Goal: Transaction & Acquisition: Register for event/course

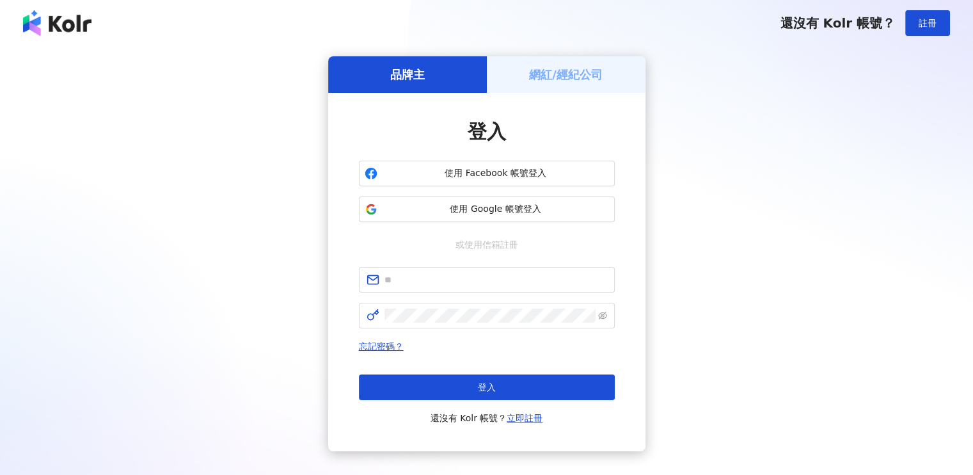
click at [556, 67] on h5 "網紅/經紀公司" at bounding box center [566, 75] width 74 height 16
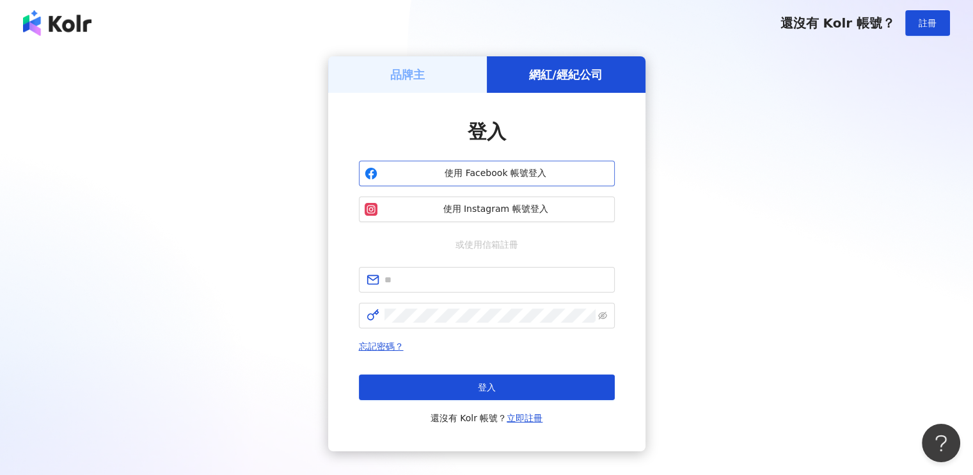
click at [507, 176] on span "使用 Facebook 帳號登入" at bounding box center [496, 173] width 226 height 13
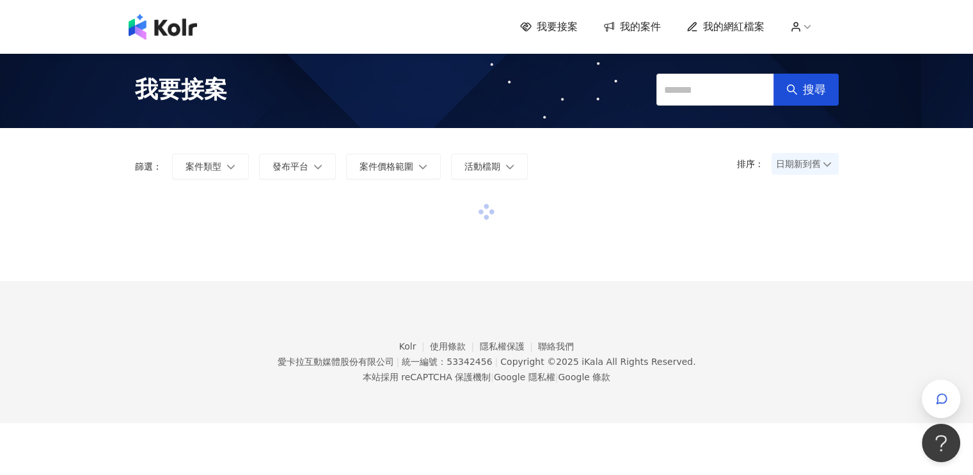
click at [649, 17] on div "我要接案 我的案件 我的網紅檔案" at bounding box center [486, 27] width 729 height 26
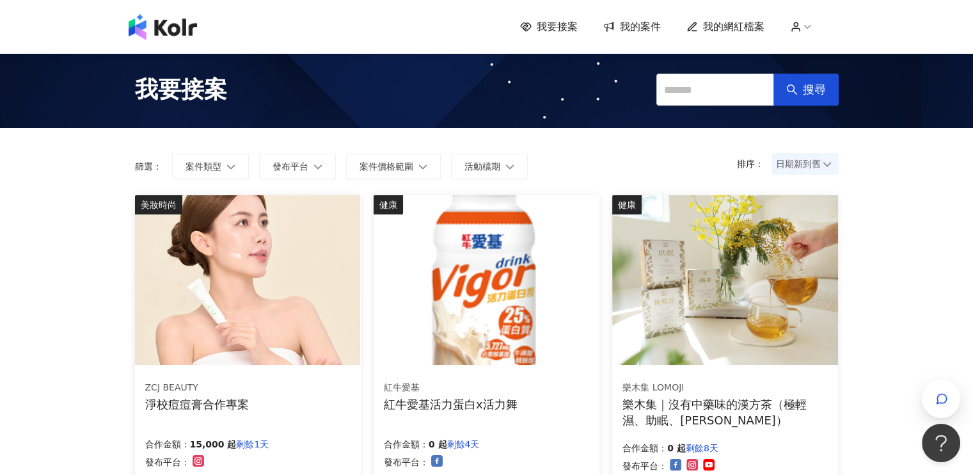
click at [648, 30] on span "我的案件" at bounding box center [640, 27] width 41 height 14
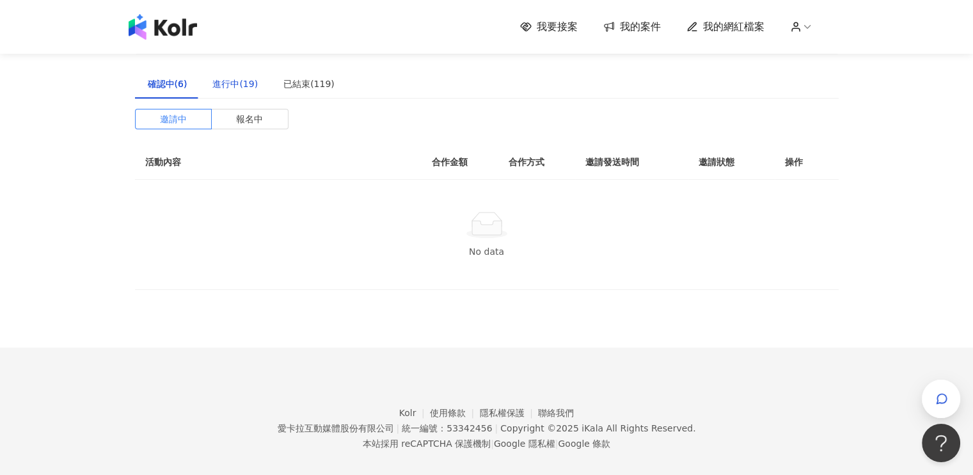
click at [251, 86] on div "進行中(19)" at bounding box center [234, 84] width 45 height 14
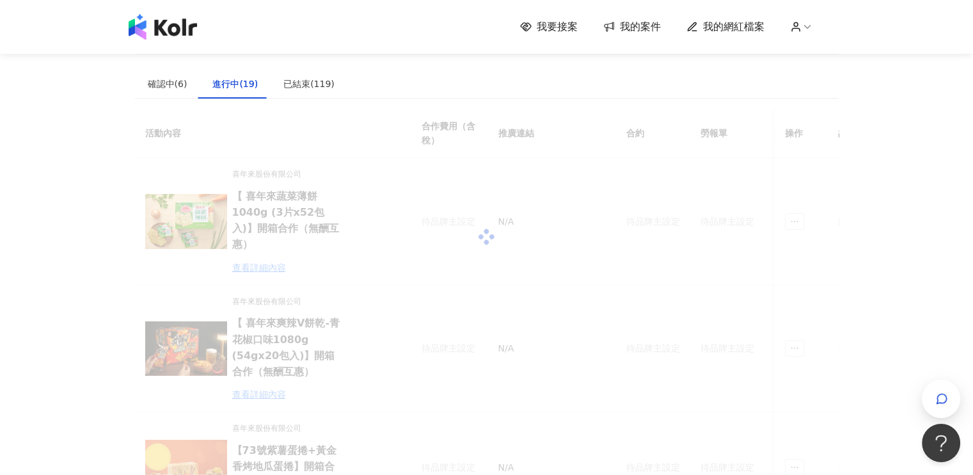
click at [566, 33] on span "我要接案" at bounding box center [557, 27] width 41 height 14
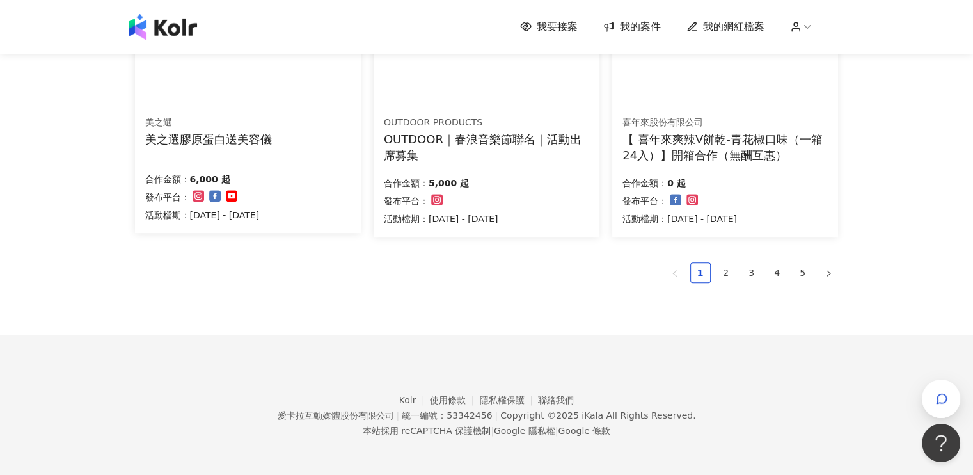
scroll to position [899, 0]
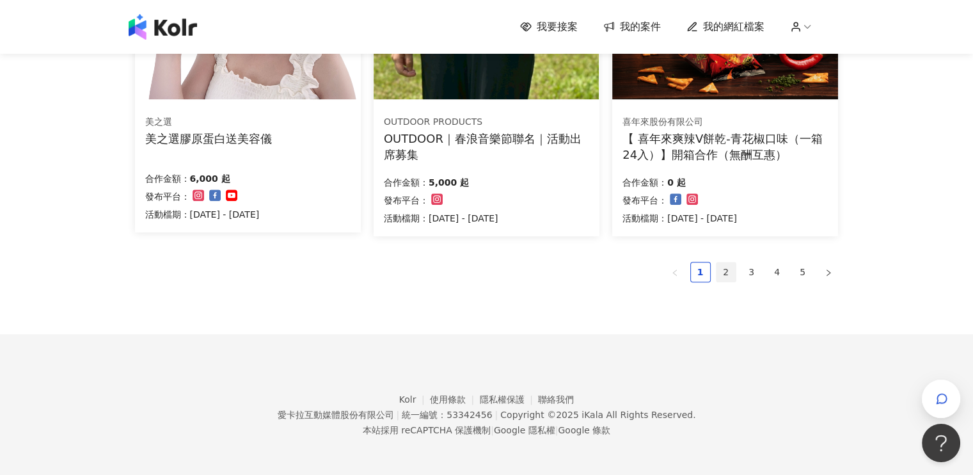
click at [727, 270] on link "2" at bounding box center [725, 271] width 19 height 19
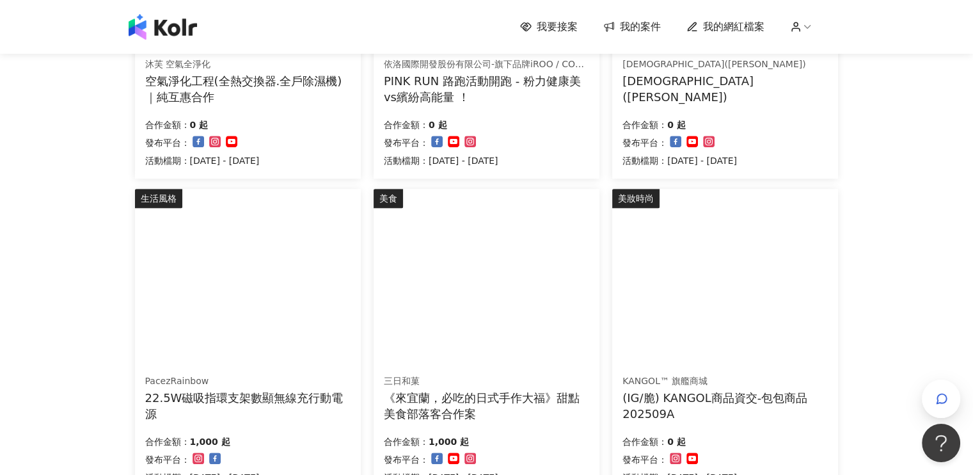
scroll to position [768, 0]
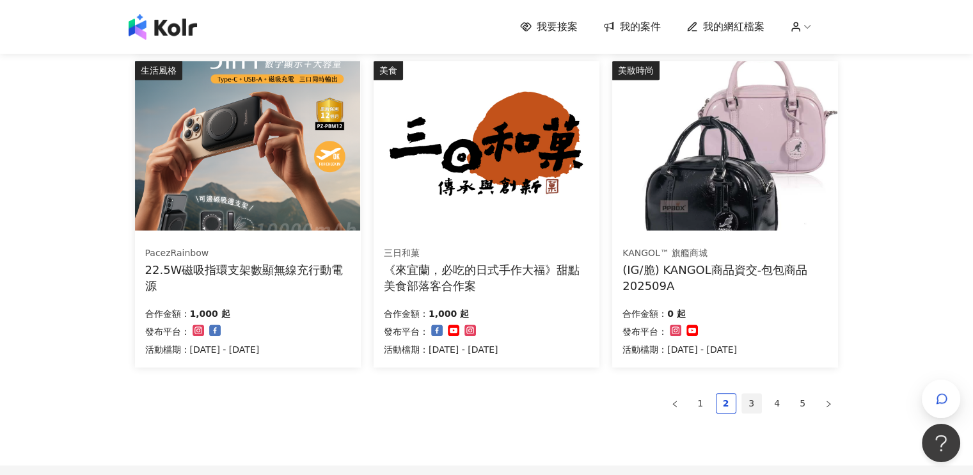
click at [751, 405] on link "3" at bounding box center [751, 402] width 19 height 19
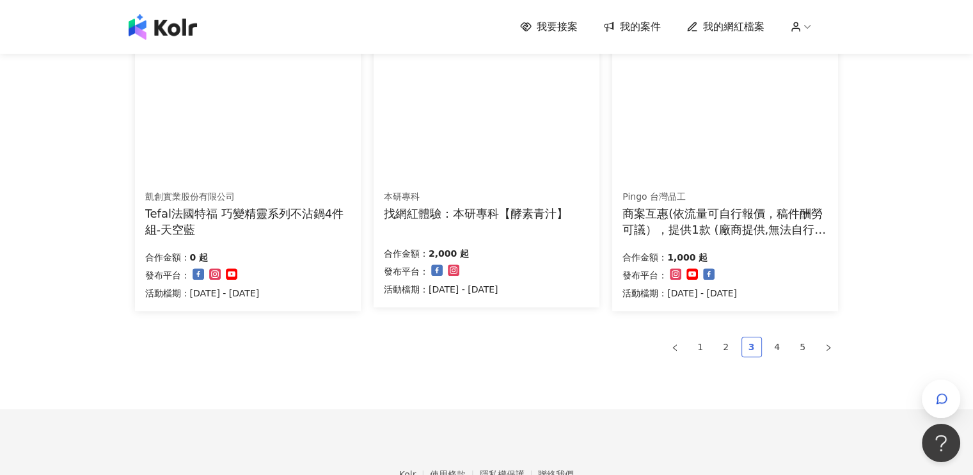
scroll to position [896, 0]
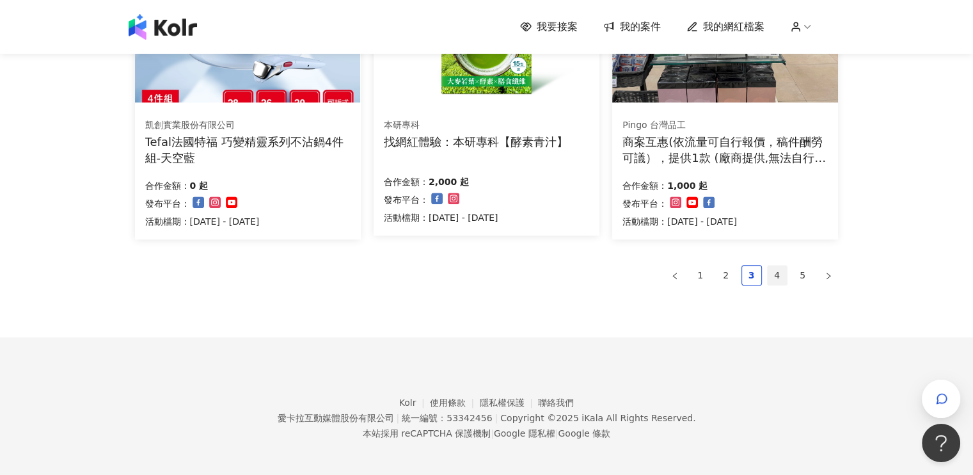
click at [779, 274] on link "4" at bounding box center [777, 274] width 19 height 19
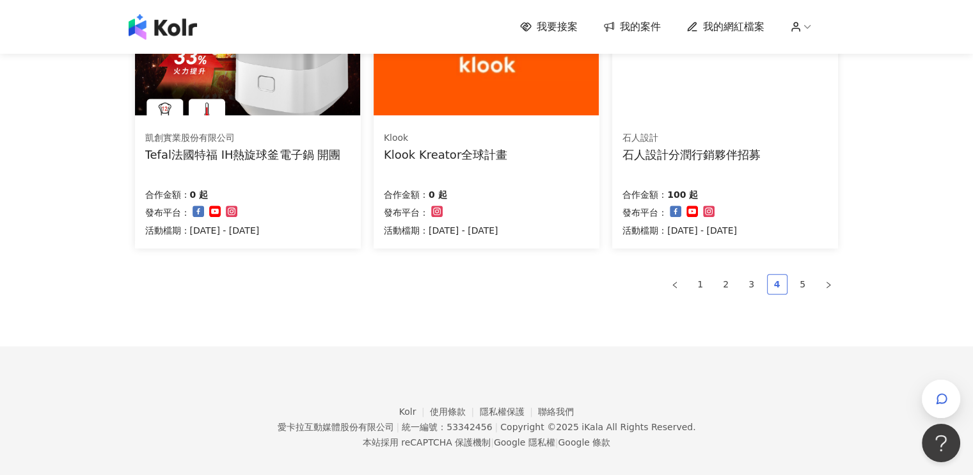
scroll to position [892, 0]
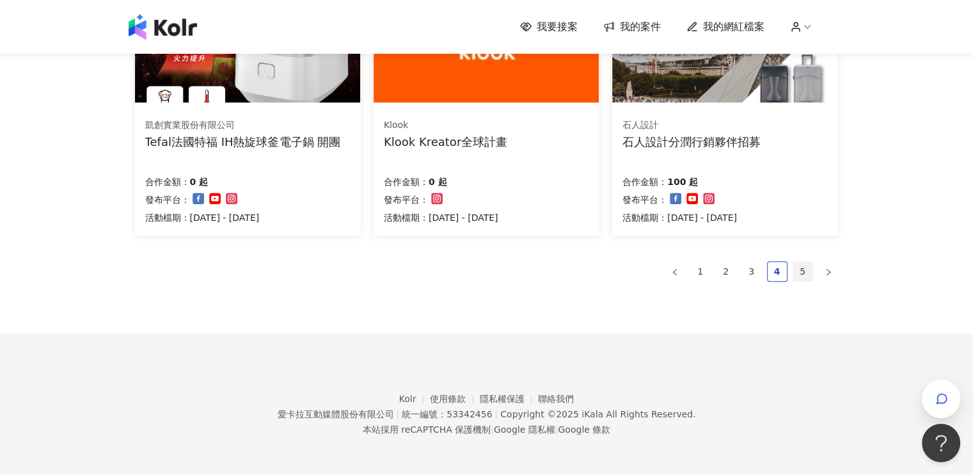
click at [798, 269] on link "5" at bounding box center [802, 271] width 19 height 19
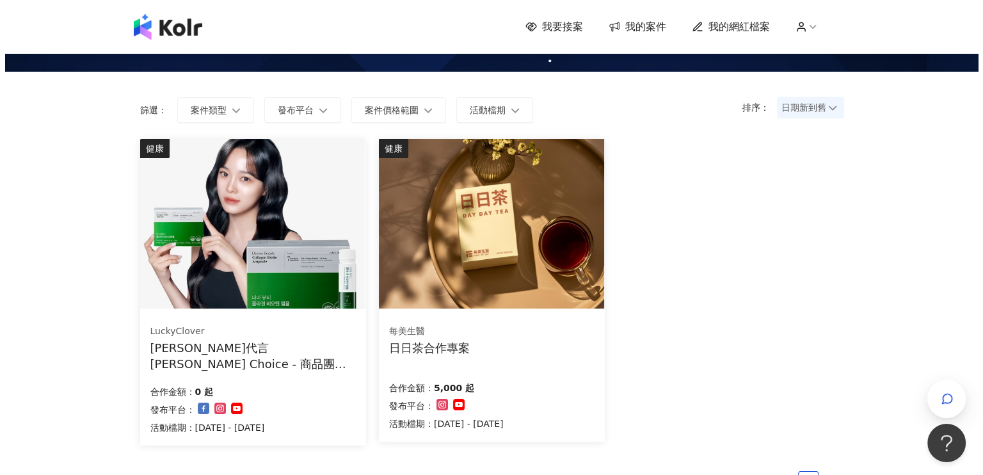
scroll to position [128, 0]
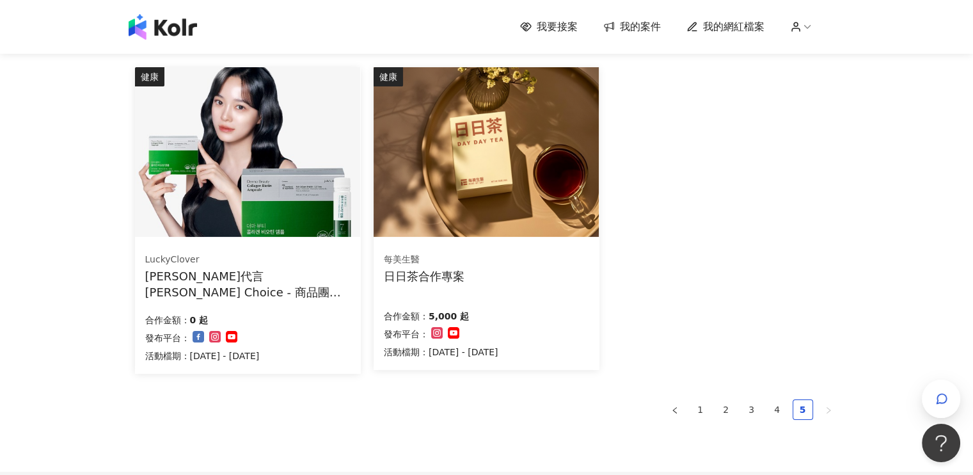
click at [500, 189] on img at bounding box center [486, 152] width 225 height 170
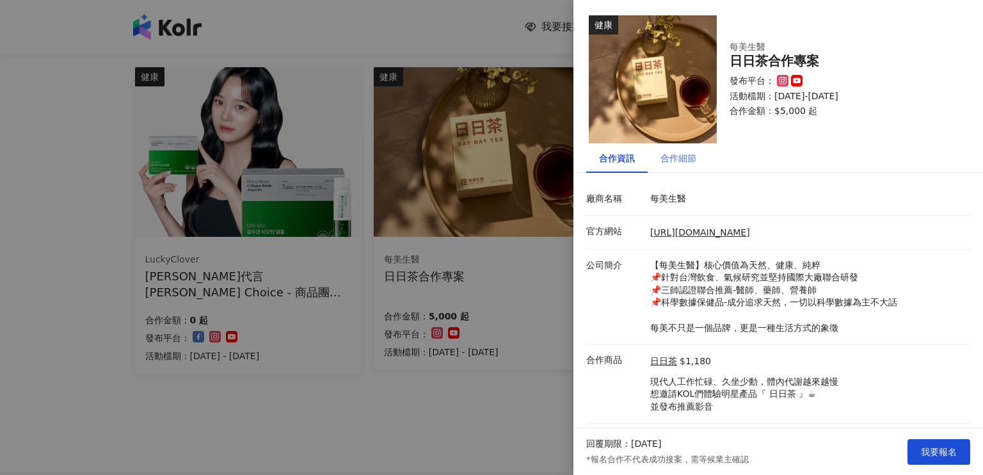
click at [679, 169] on div "合作細節" at bounding box center [677, 157] width 61 height 29
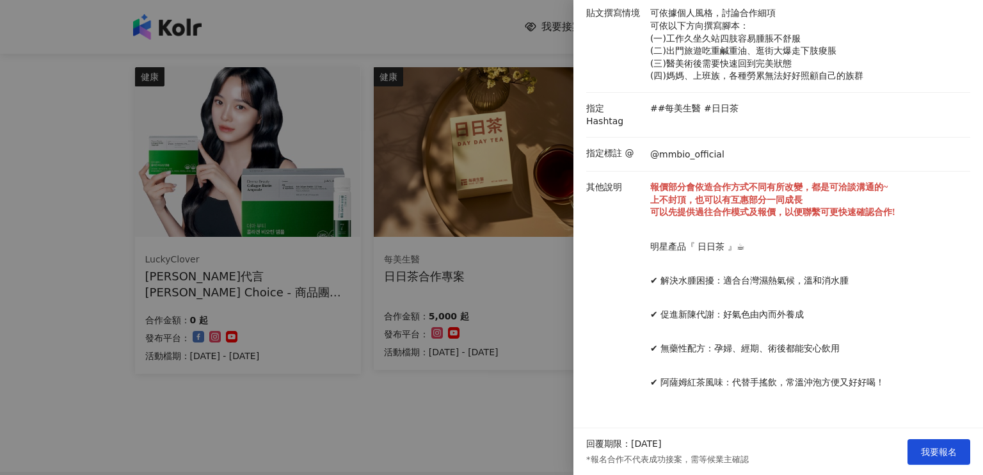
scroll to position [0, 0]
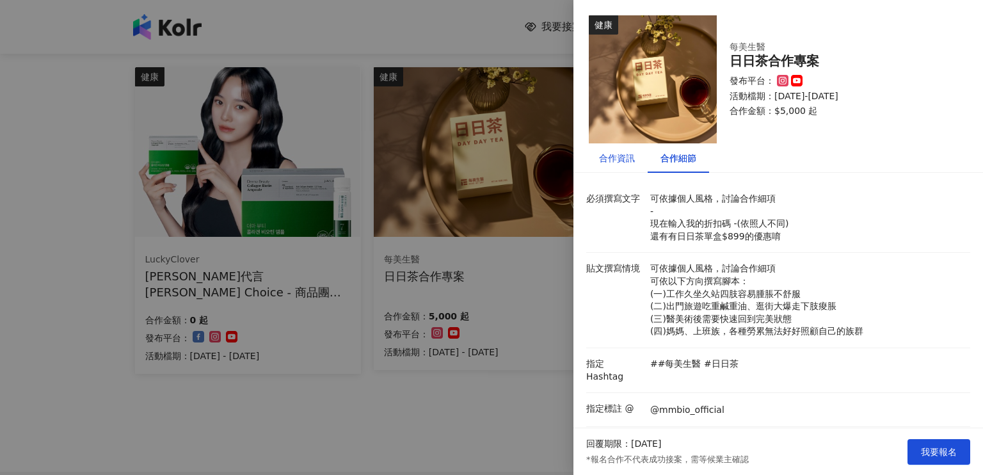
click at [614, 163] on div "合作資訊" at bounding box center [617, 158] width 36 height 14
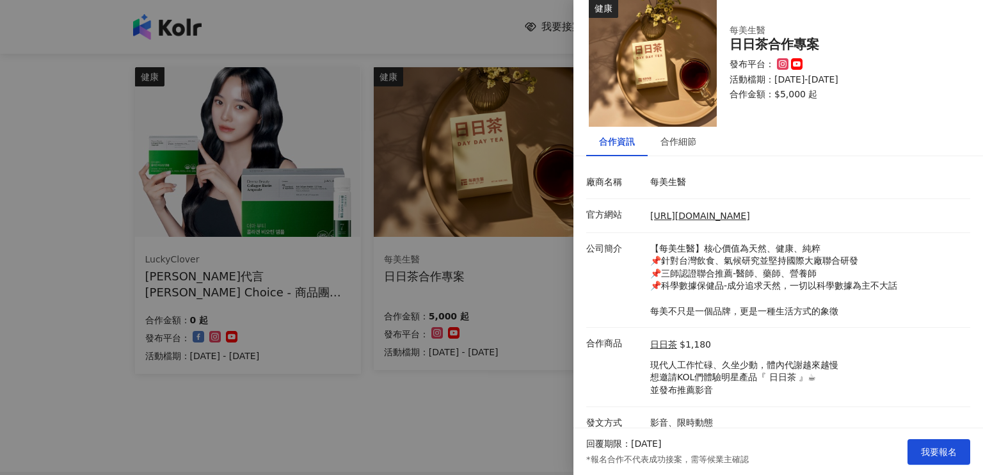
scroll to position [26, 0]
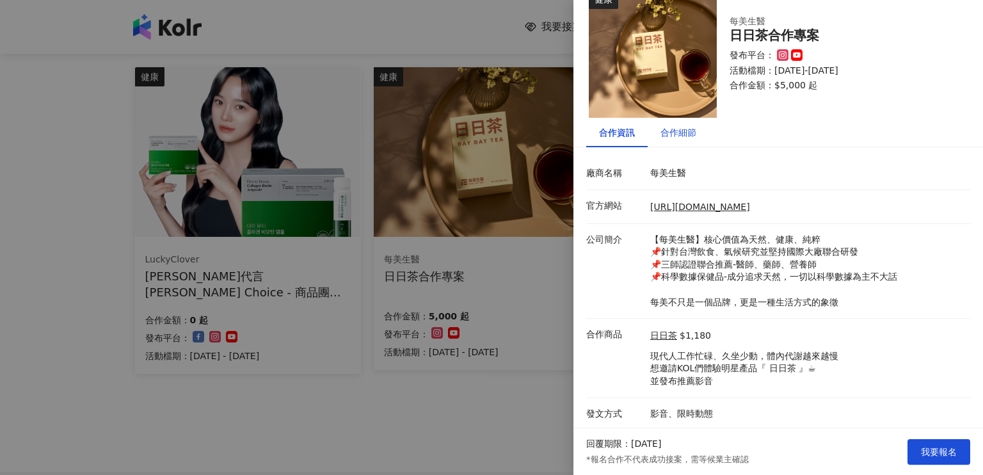
click at [686, 137] on div "合作細節" at bounding box center [678, 132] width 36 height 14
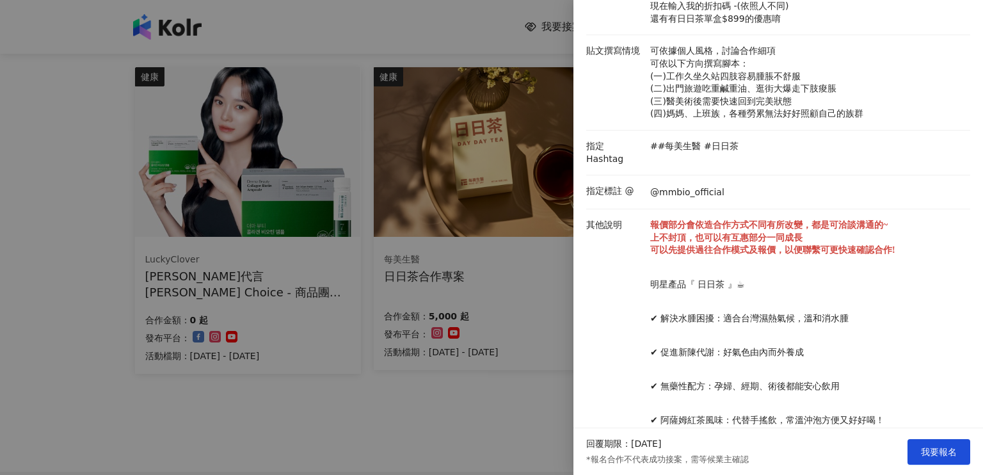
scroll to position [255, 0]
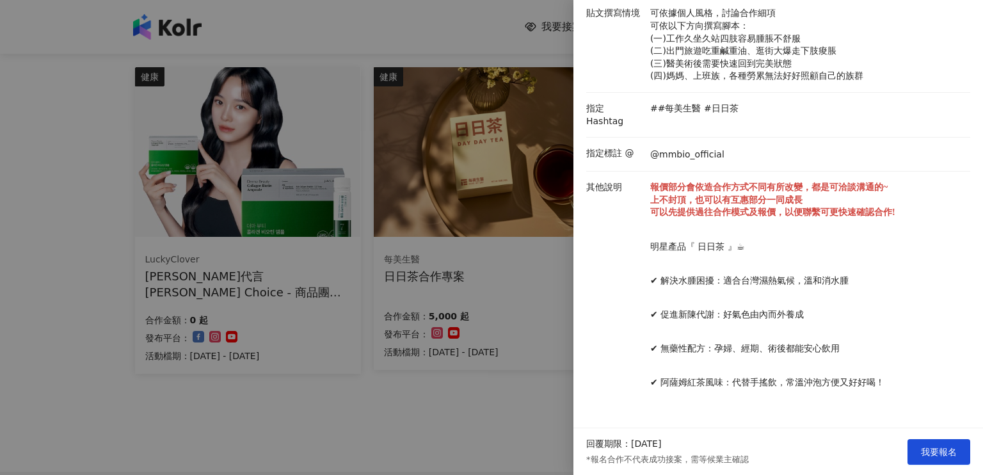
click at [462, 38] on div at bounding box center [491, 237] width 983 height 475
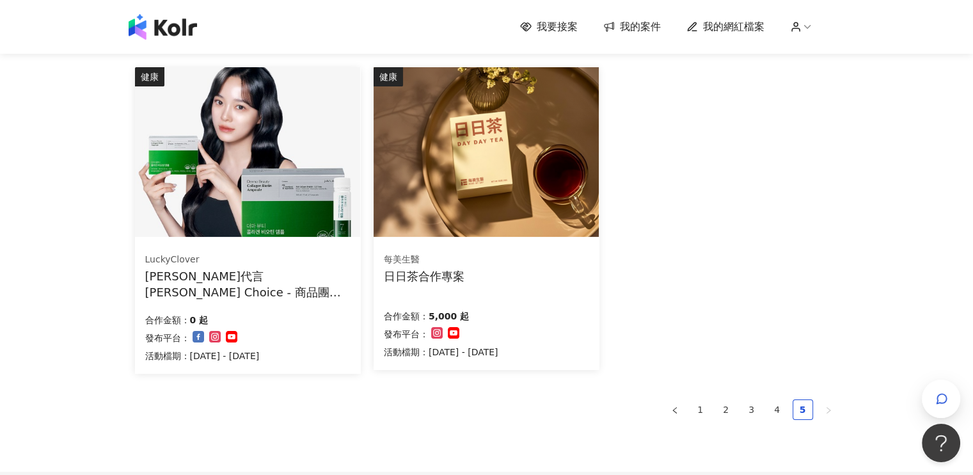
click at [510, 185] on img at bounding box center [486, 152] width 225 height 170
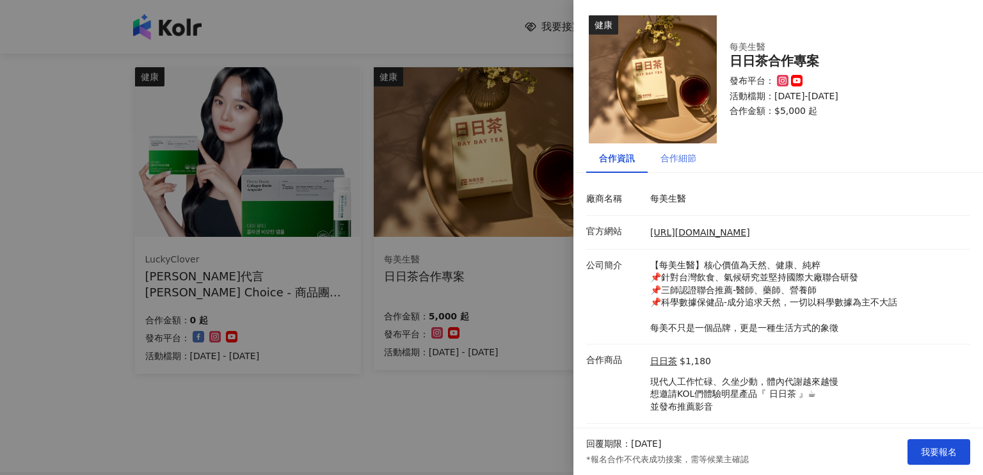
click at [675, 166] on div "合作細節" at bounding box center [677, 157] width 61 height 29
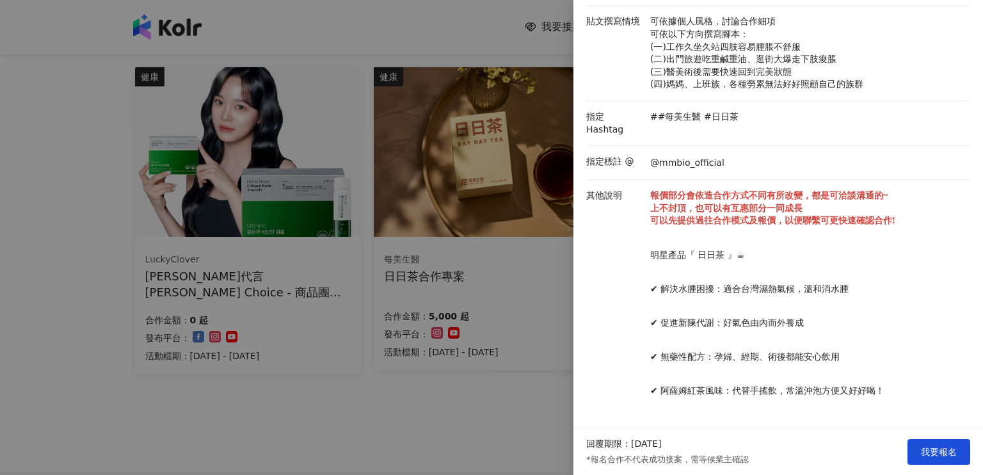
scroll to position [255, 0]
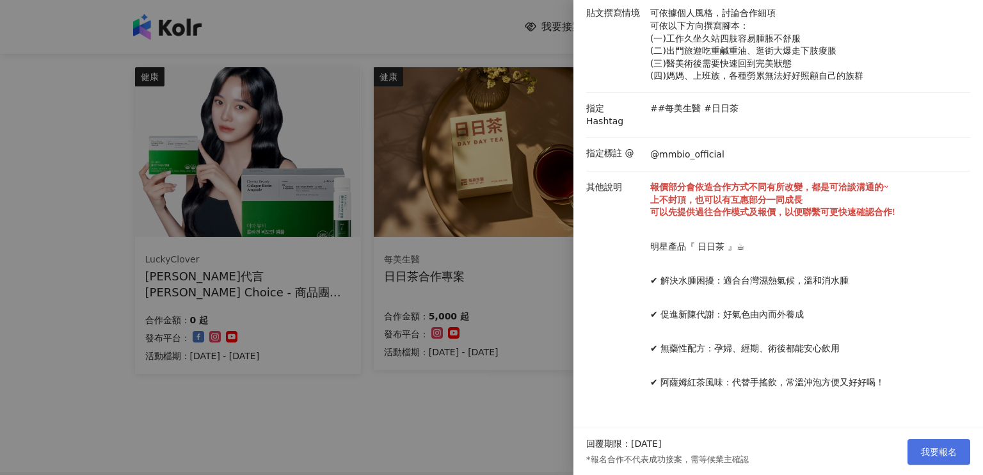
click at [933, 451] on span "我要報名" at bounding box center [938, 451] width 36 height 10
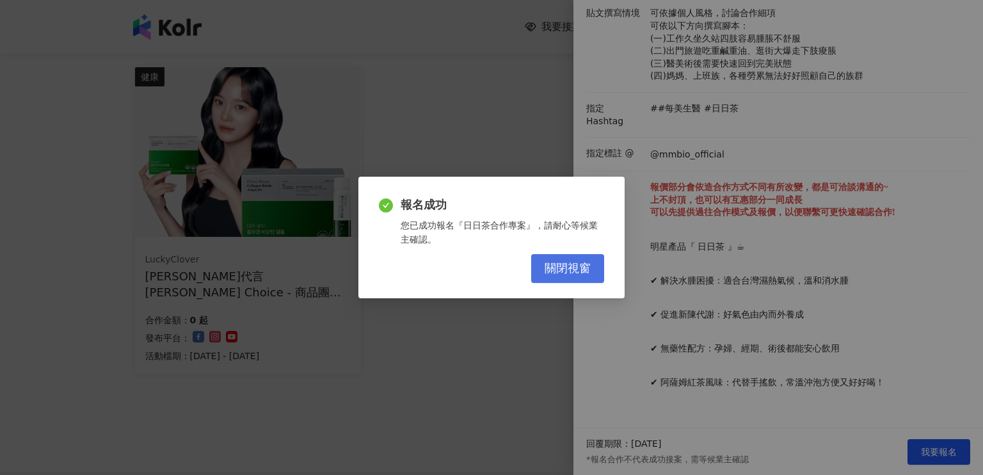
click at [582, 257] on button "關閉視窗" at bounding box center [567, 268] width 73 height 29
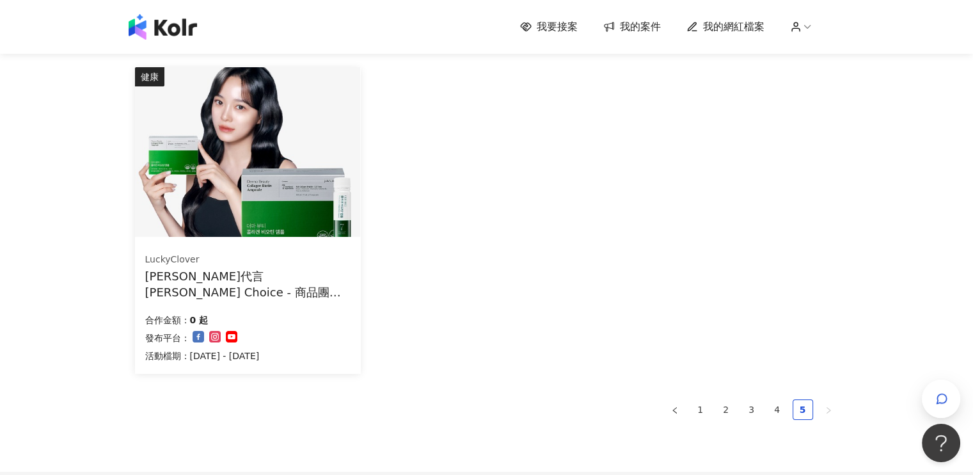
scroll to position [0, 0]
